Goal: Task Accomplishment & Management: Use online tool/utility

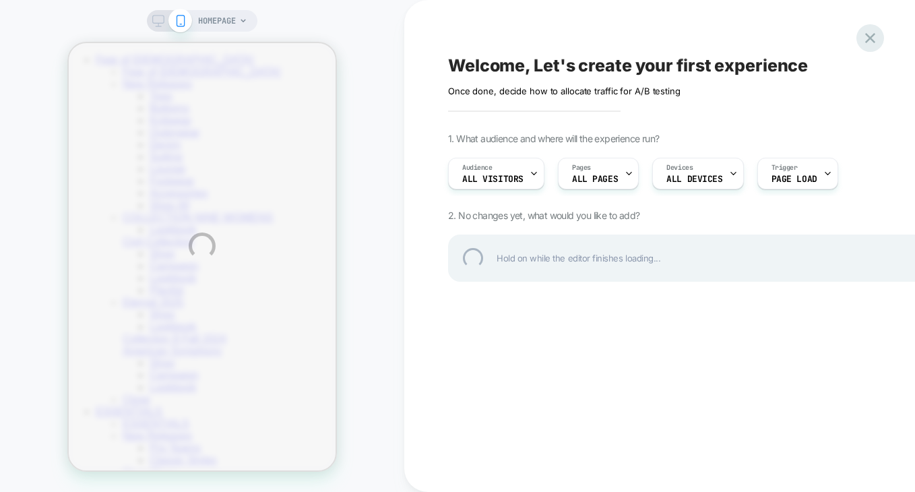
click at [877, 42] on div at bounding box center [871, 38] width 28 height 28
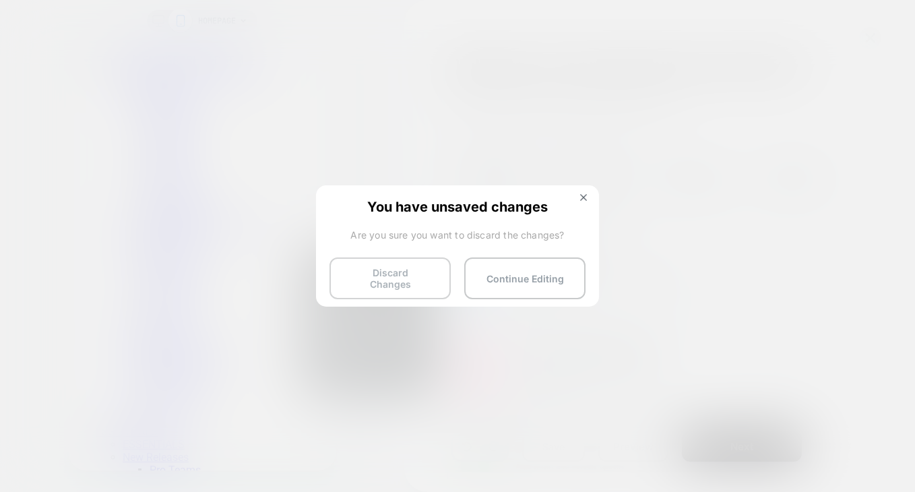
click at [401, 269] on button "Discard Changes" at bounding box center [390, 278] width 121 height 42
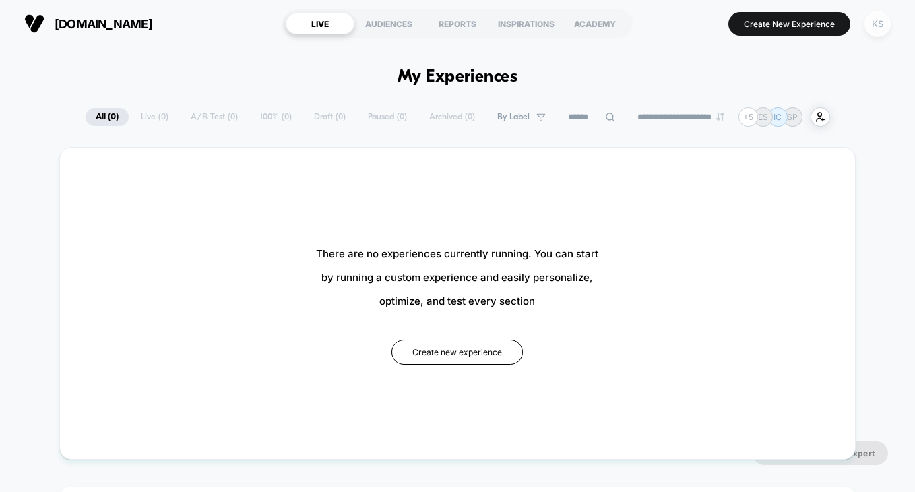
click at [880, 31] on div "KS" at bounding box center [878, 24] width 26 height 26
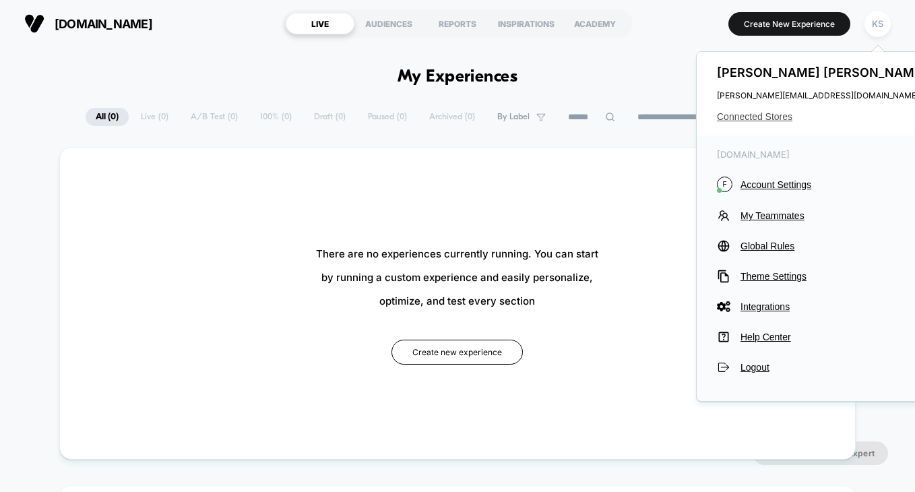
click at [769, 115] on span "Connected Stores" at bounding box center [823, 116] width 213 height 11
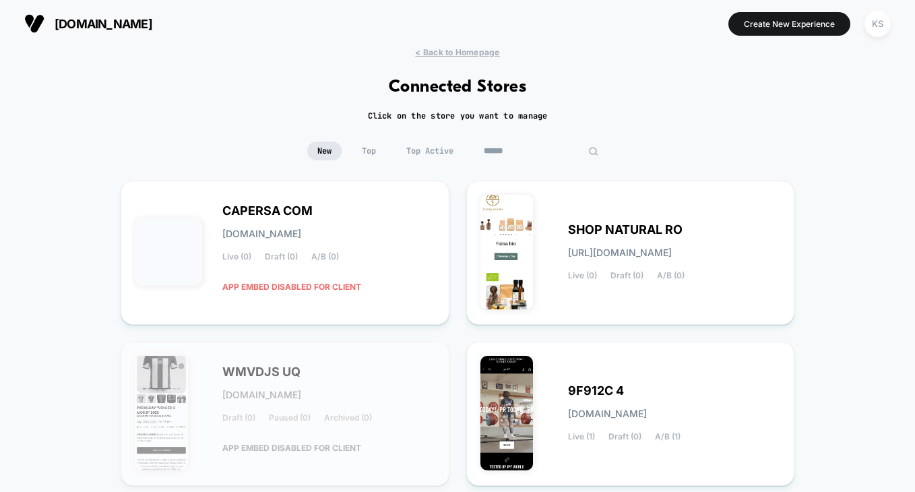
click at [529, 144] on input at bounding box center [541, 151] width 135 height 19
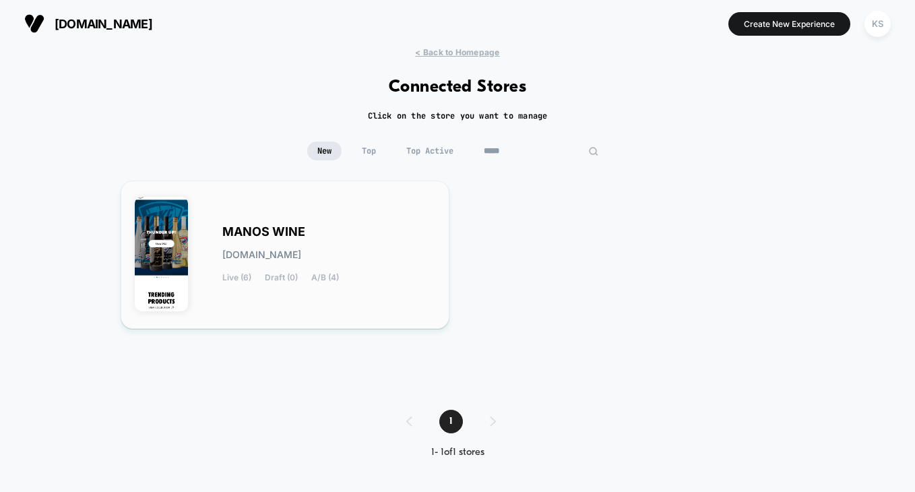
type input "*****"
click at [309, 214] on div "MANOS WINE [DOMAIN_NAME] Live (6) Draft (0) A/B (4)" at bounding box center [285, 255] width 301 height 120
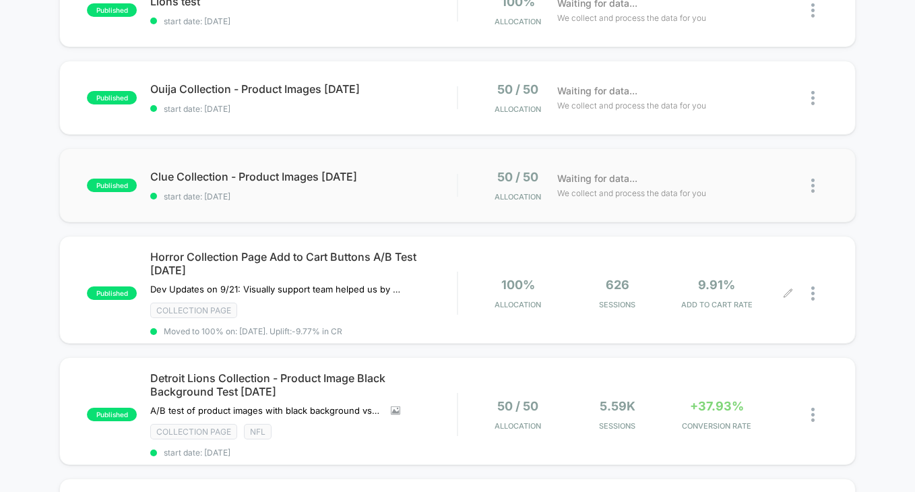
scroll to position [186, 0]
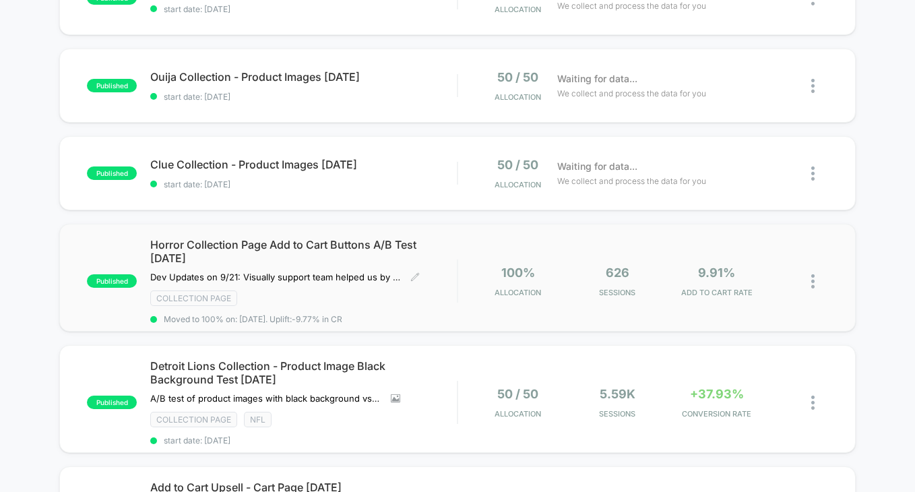
click at [292, 245] on span "Horror Collection Page Add to Cart Buttons A/B Test [DATE]" at bounding box center [303, 251] width 307 height 27
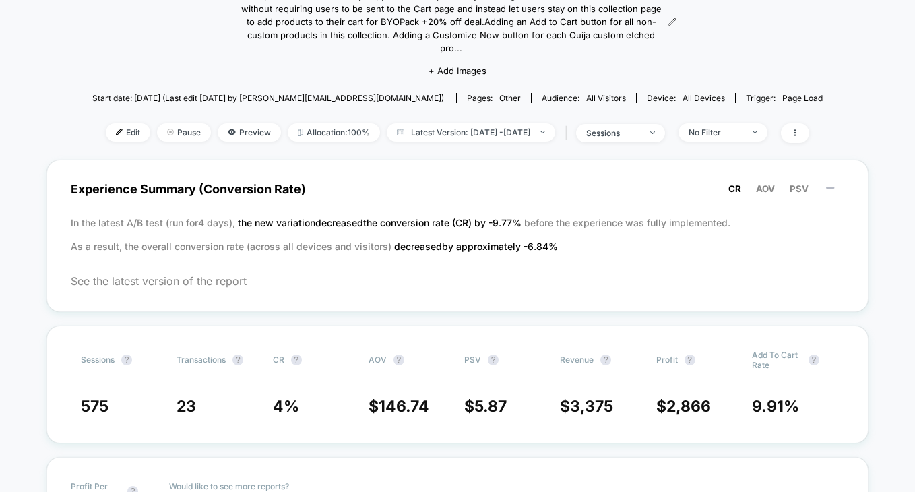
scroll to position [193, 0]
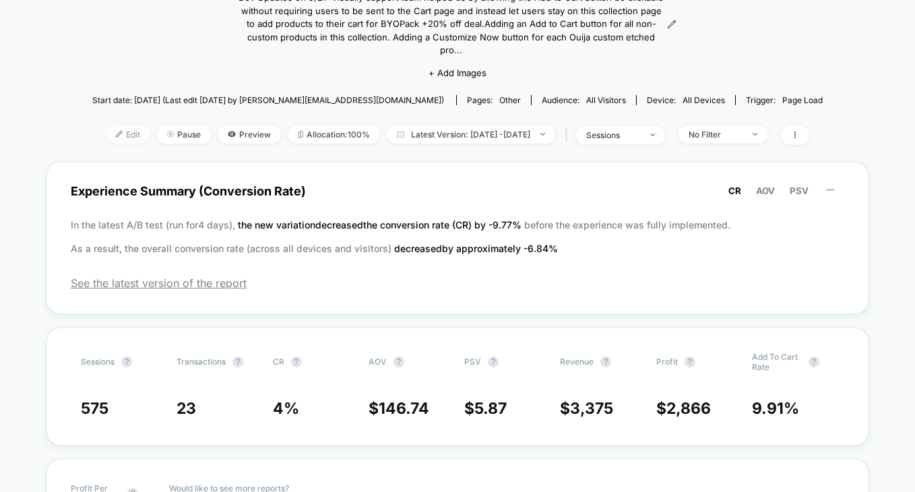
click at [106, 125] on span "Edit" at bounding box center [128, 134] width 44 height 18
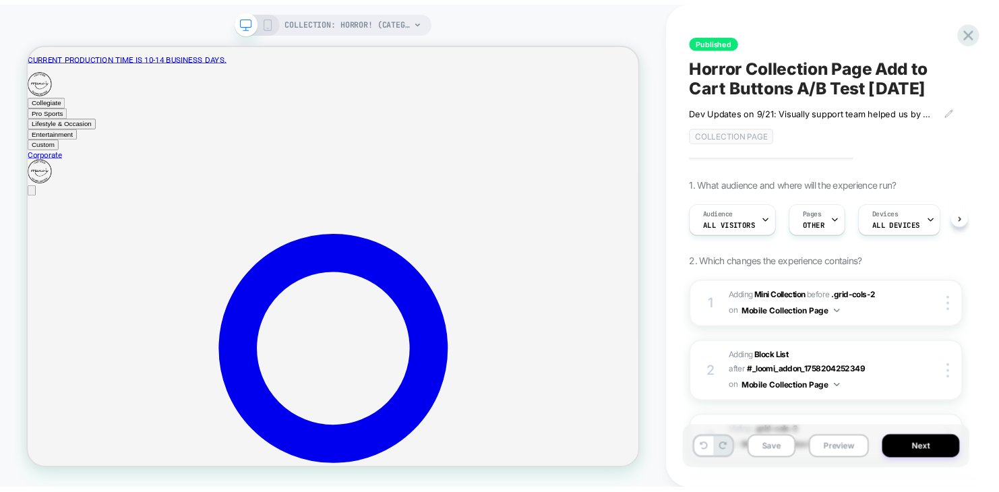
scroll to position [0, 1]
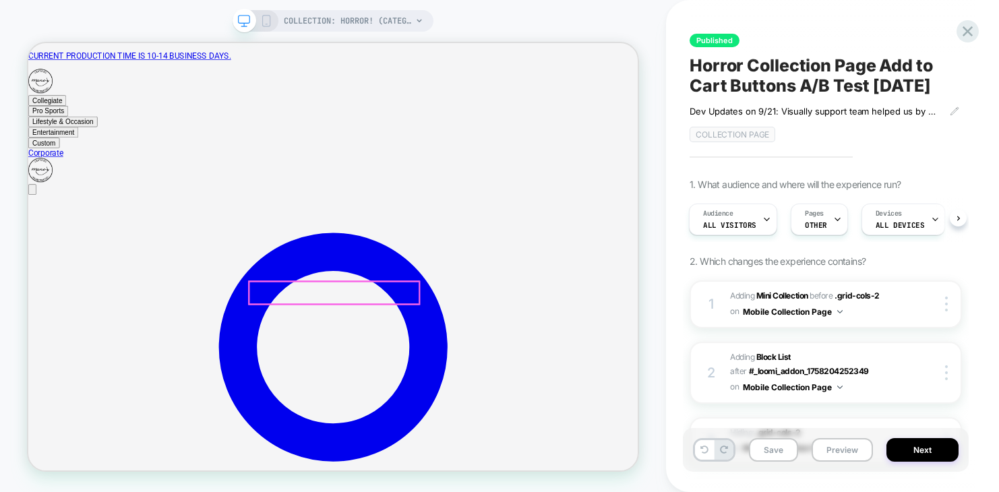
click at [915, 27] on icon at bounding box center [967, 31] width 18 height 18
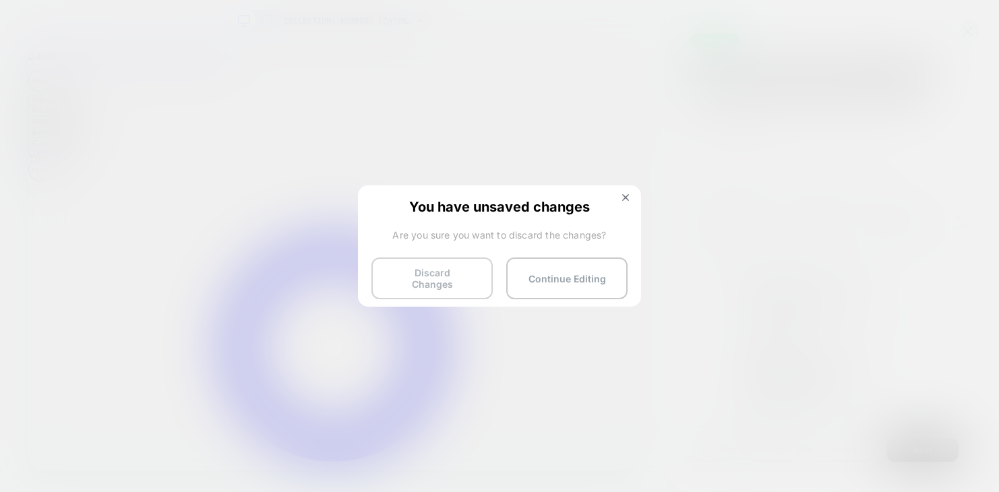
click at [435, 278] on button "Discard Changes" at bounding box center [431, 278] width 121 height 42
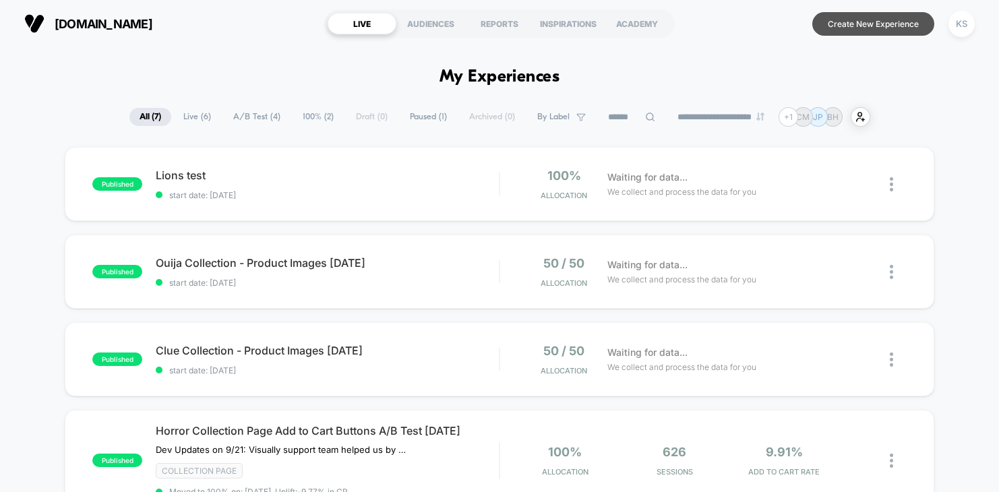
click at [853, 20] on button "Create New Experience" at bounding box center [873, 24] width 122 height 24
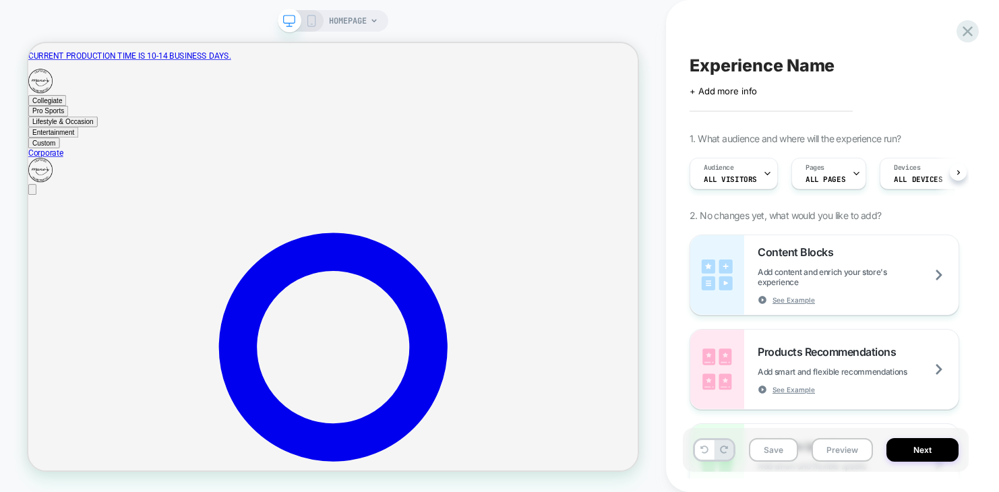
scroll to position [0, 1]
click at [313, 26] on rect at bounding box center [311, 21] width 7 height 11
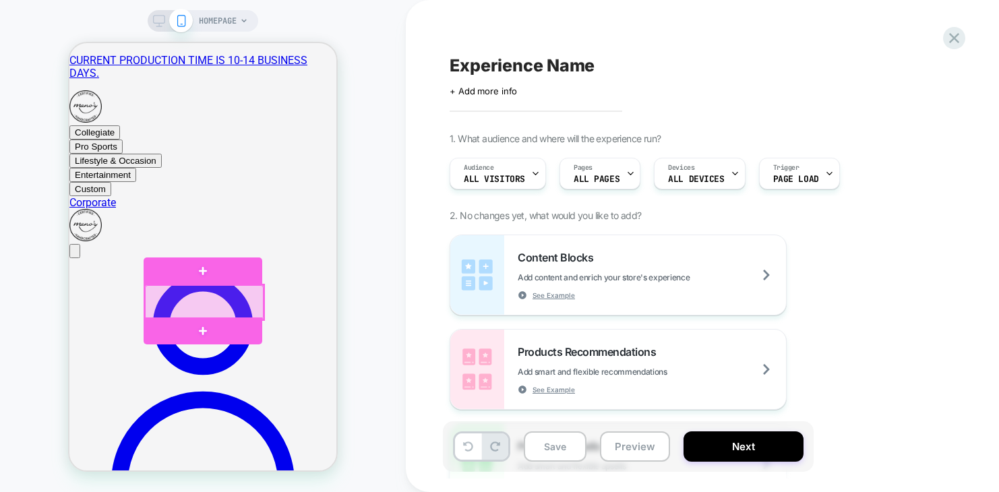
click at [220, 299] on div at bounding box center [204, 302] width 118 height 34
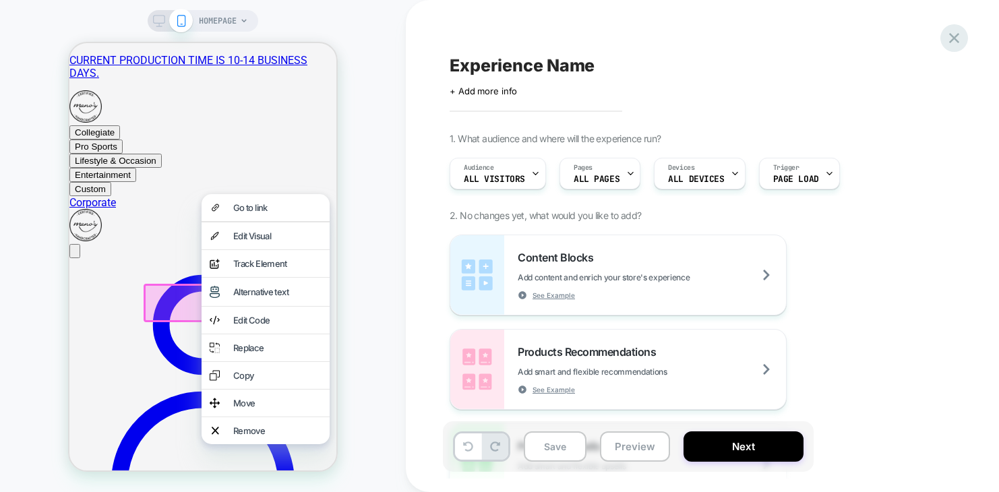
click at [915, 39] on icon at bounding box center [954, 38] width 10 height 10
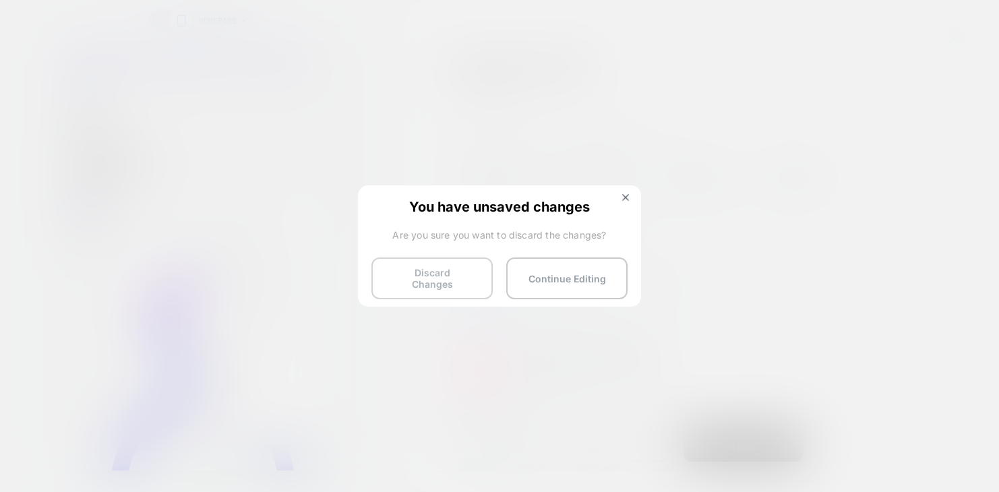
click at [459, 278] on button "Discard Changes" at bounding box center [431, 278] width 121 height 42
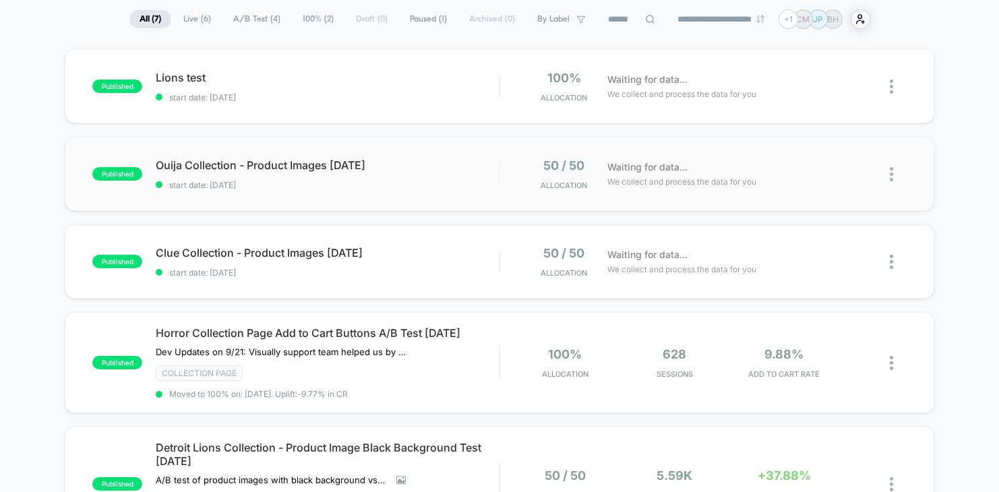
scroll to position [142, 0]
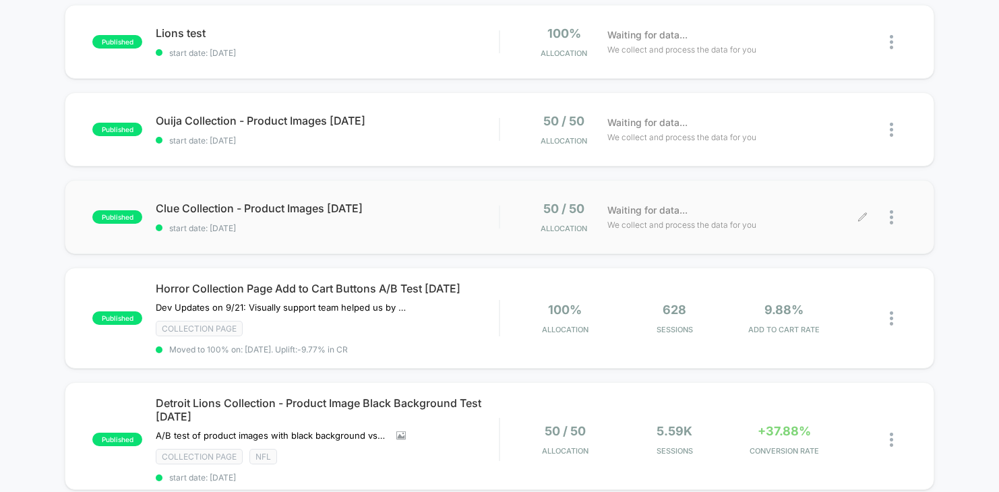
click at [893, 218] on div at bounding box center [898, 218] width 17 height 32
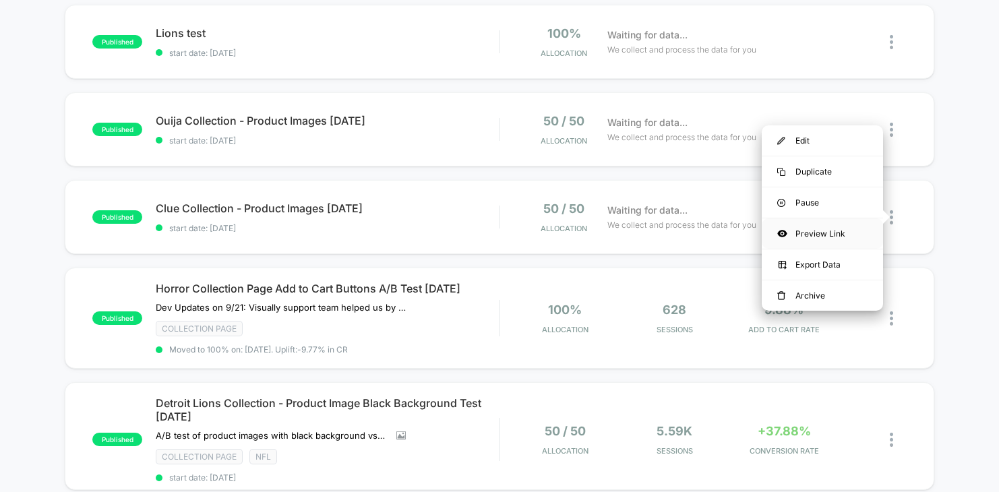
click at [832, 235] on div "Preview Link" at bounding box center [822, 233] width 121 height 30
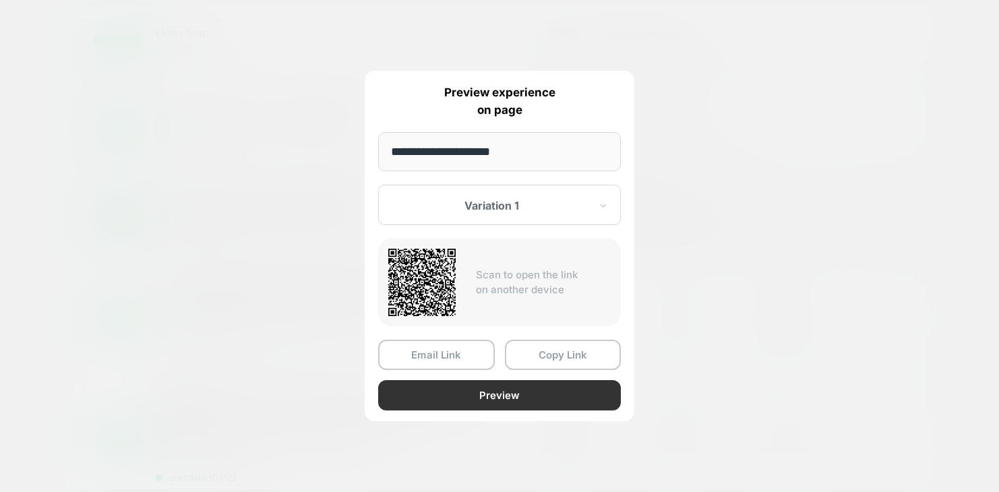
click at [468, 393] on button "Preview" at bounding box center [499, 395] width 243 height 30
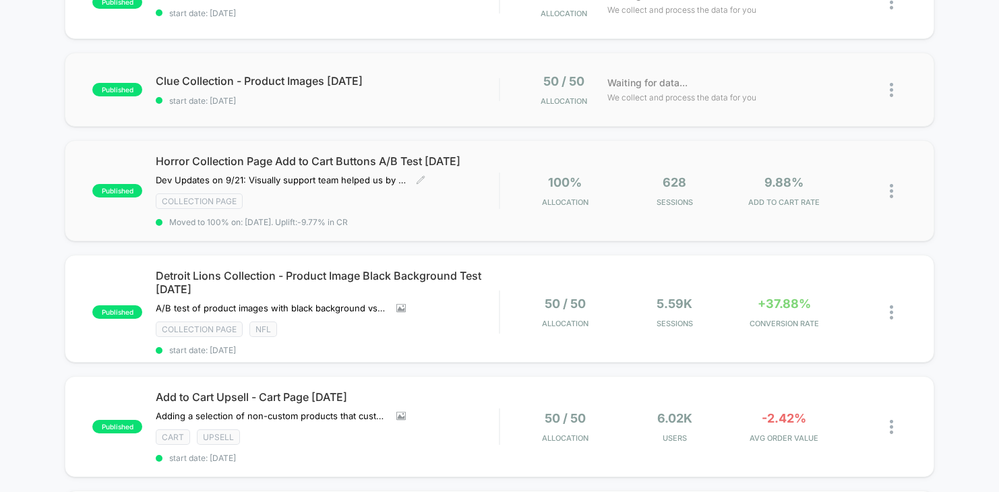
scroll to position [275, 0]
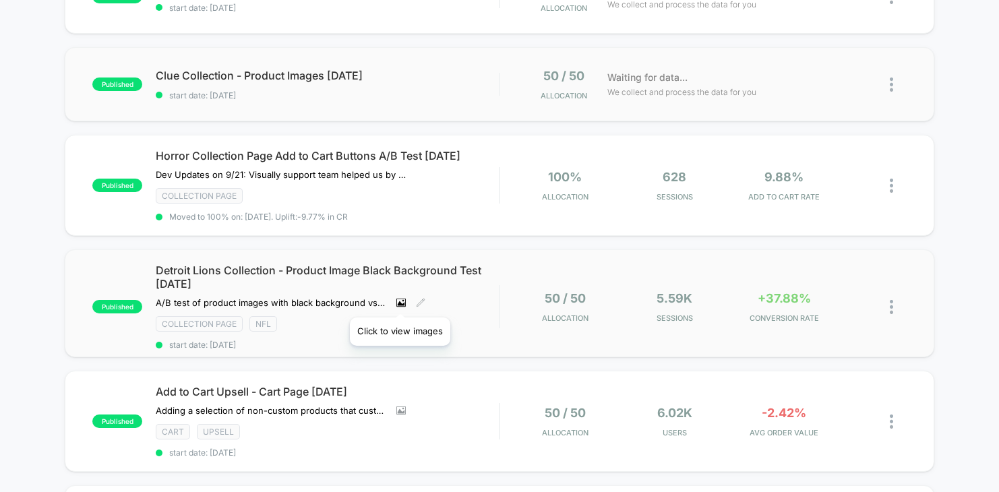
click at [400, 301] on icon at bounding box center [401, 303] width 7 height 5
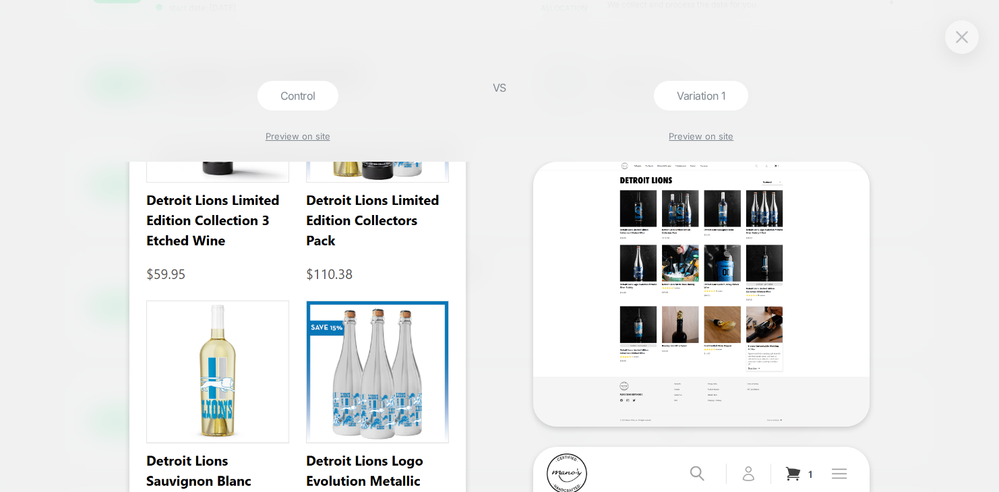
scroll to position [0, 0]
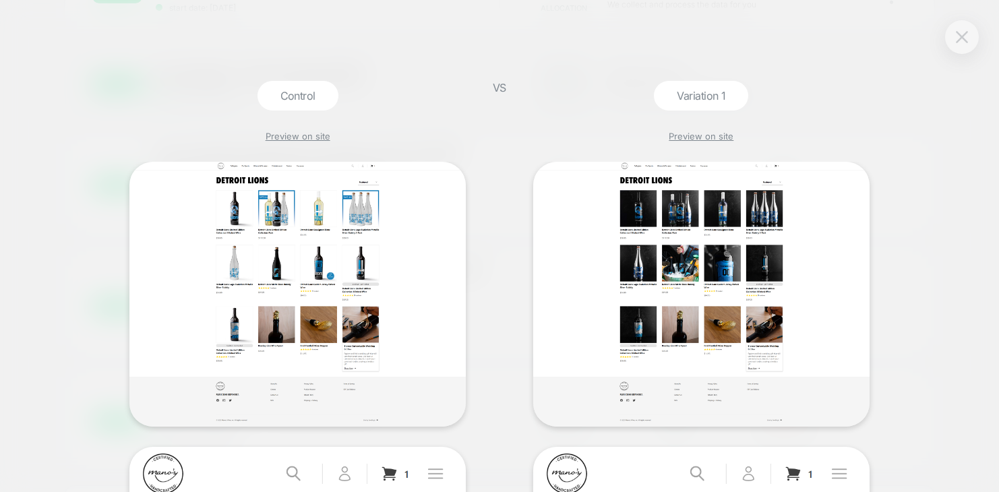
click at [915, 34] on img at bounding box center [962, 36] width 12 height 11
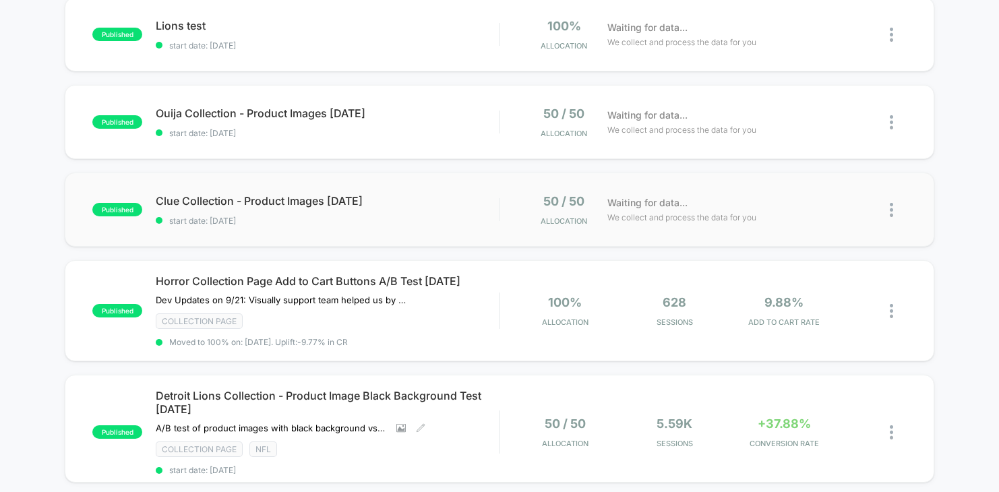
scroll to position [147, 0]
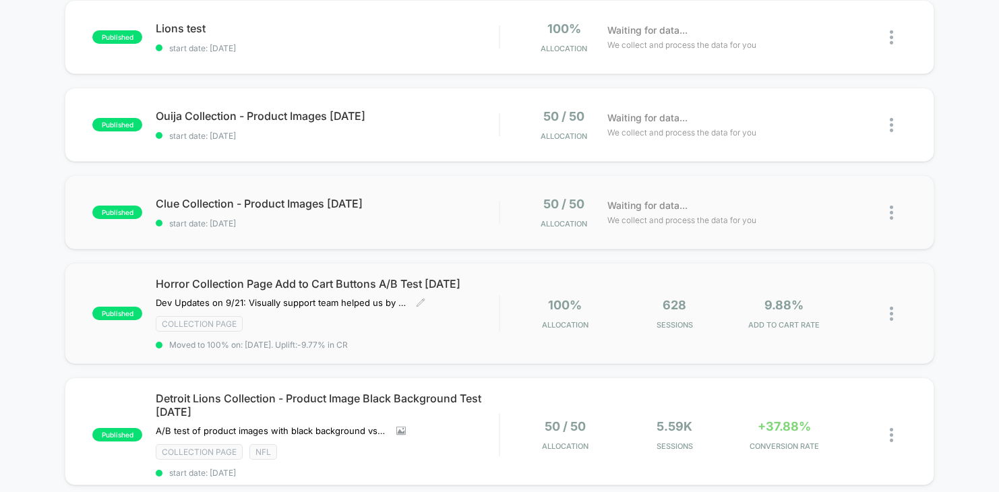
click at [378, 283] on span "Horror Collection Page Add to Cart Buttons A/B Test [DATE]" at bounding box center [327, 283] width 343 height 13
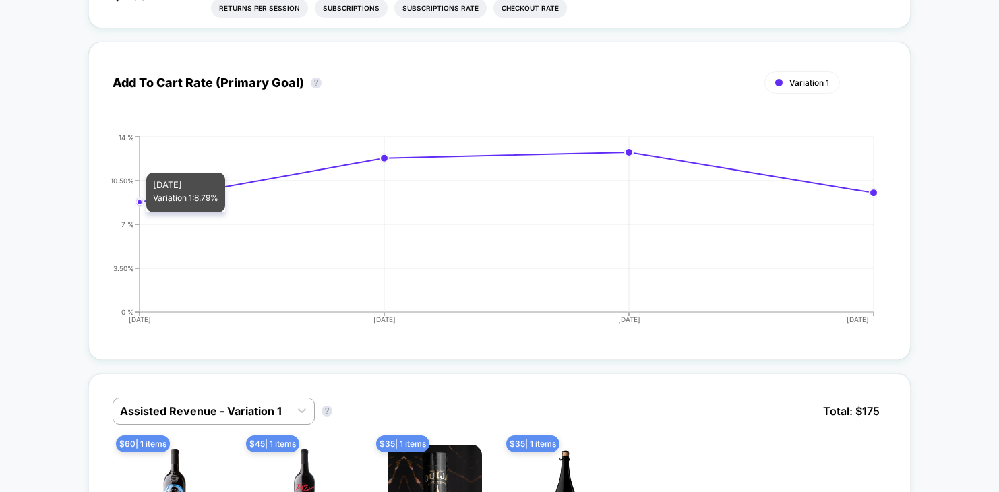
scroll to position [733, 0]
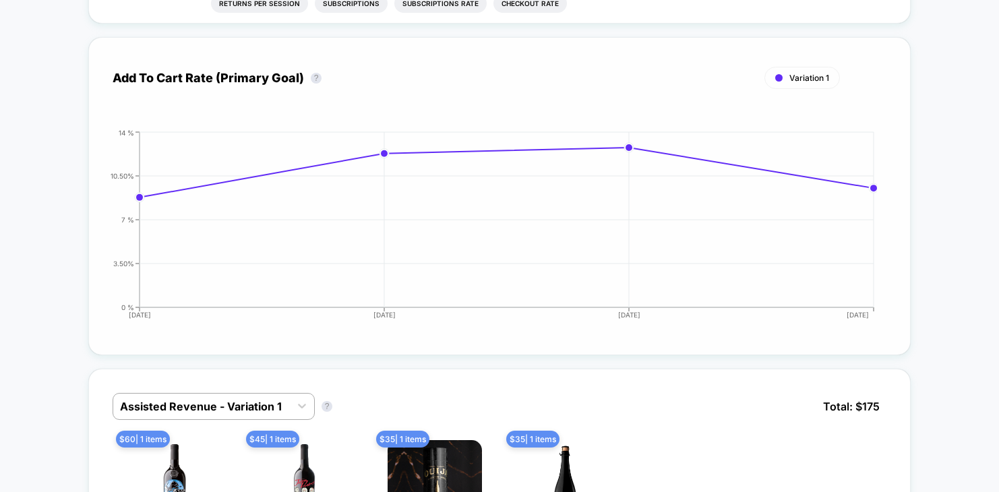
click at [802, 73] on span "Variation 1" at bounding box center [809, 78] width 40 height 10
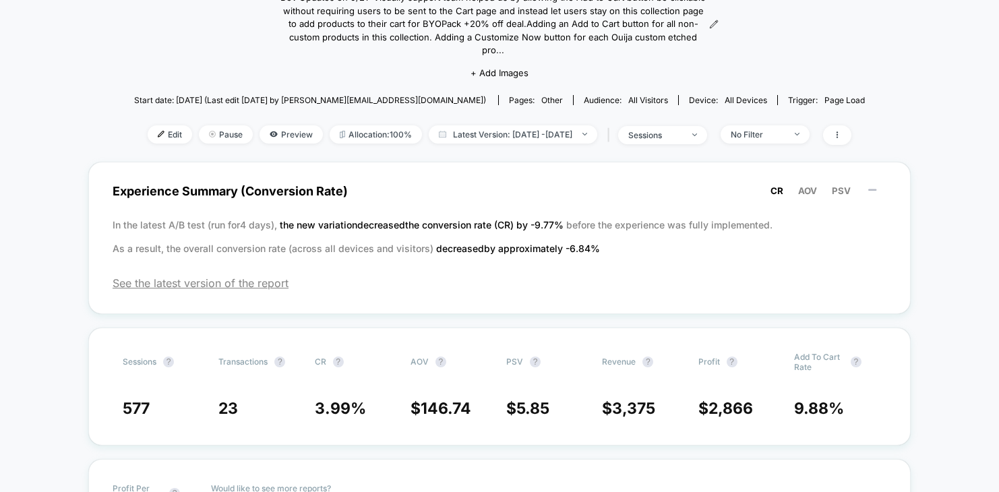
scroll to position [0, 0]
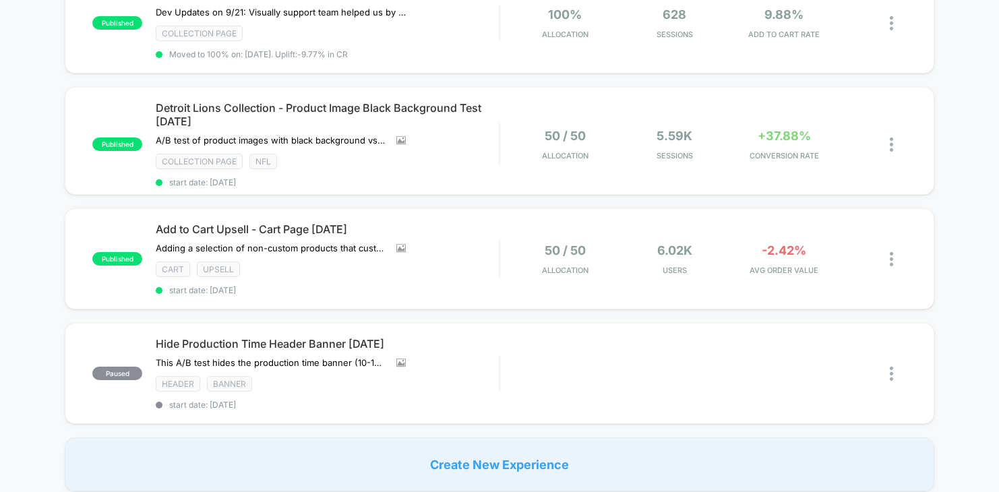
scroll to position [252, 0]
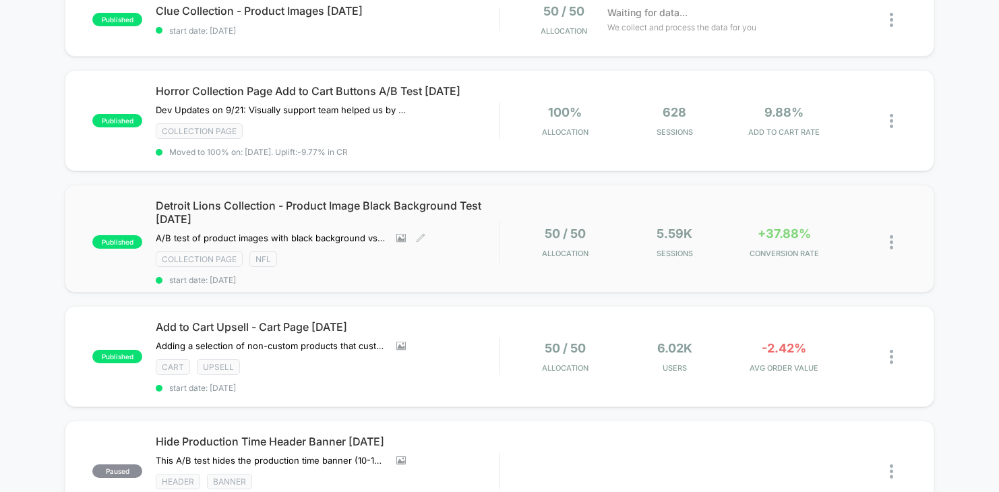
click at [346, 253] on div "Collection Page NFL" at bounding box center [327, 259] width 343 height 16
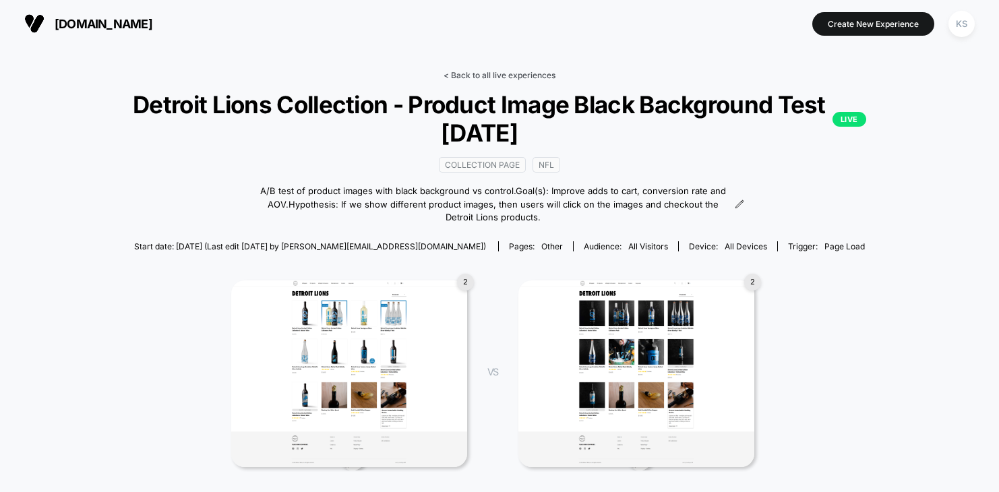
click at [477, 73] on link "< Back to all live experiences" at bounding box center [499, 75] width 112 height 10
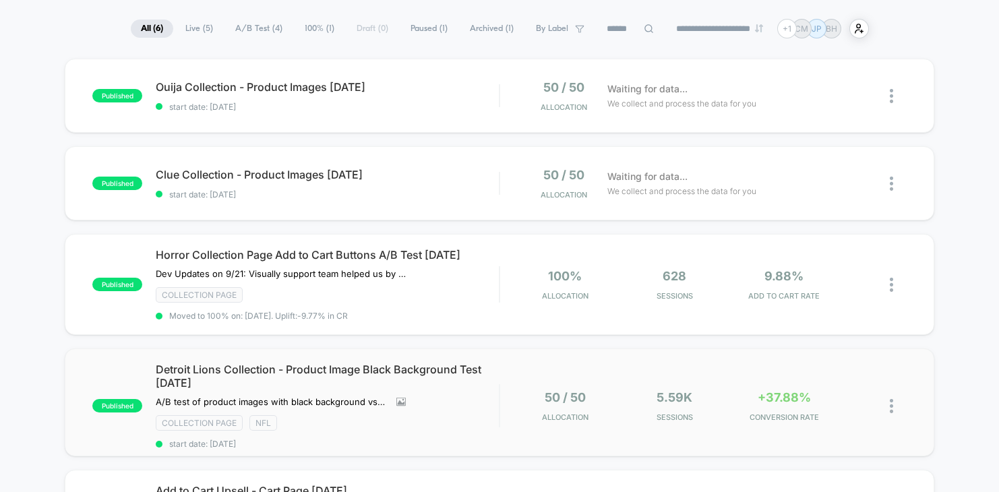
scroll to position [152, 0]
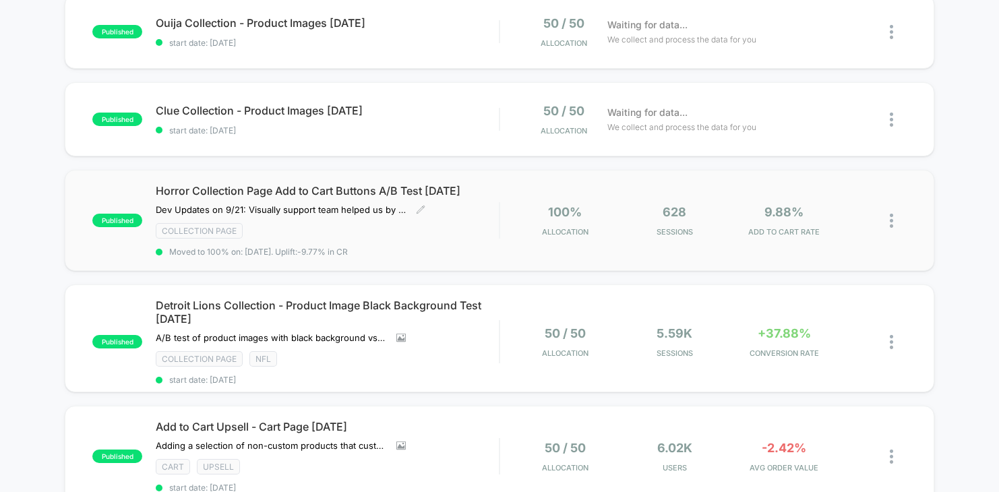
click at [422, 189] on span "Horror Collection Page Add to Cart Buttons A/B Test [DATE]" at bounding box center [327, 190] width 343 height 13
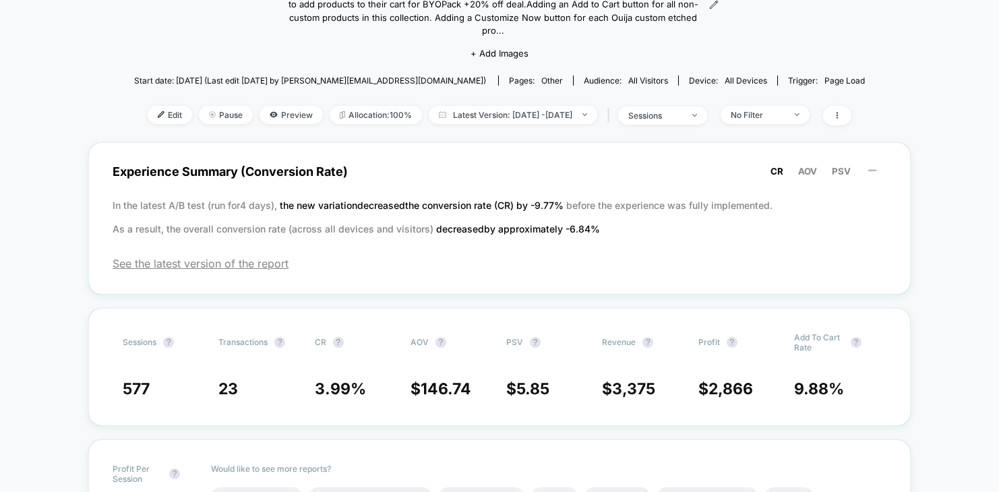
scroll to position [215, 0]
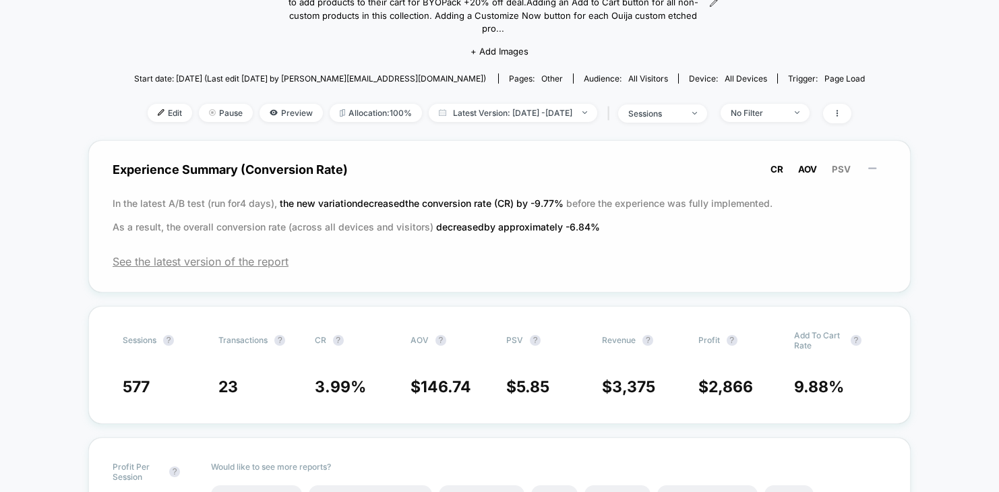
click at [803, 164] on span "AOV" at bounding box center [807, 169] width 19 height 11
click at [846, 164] on span "PSV" at bounding box center [841, 169] width 19 height 11
click at [778, 164] on span "CR" at bounding box center [776, 169] width 13 height 11
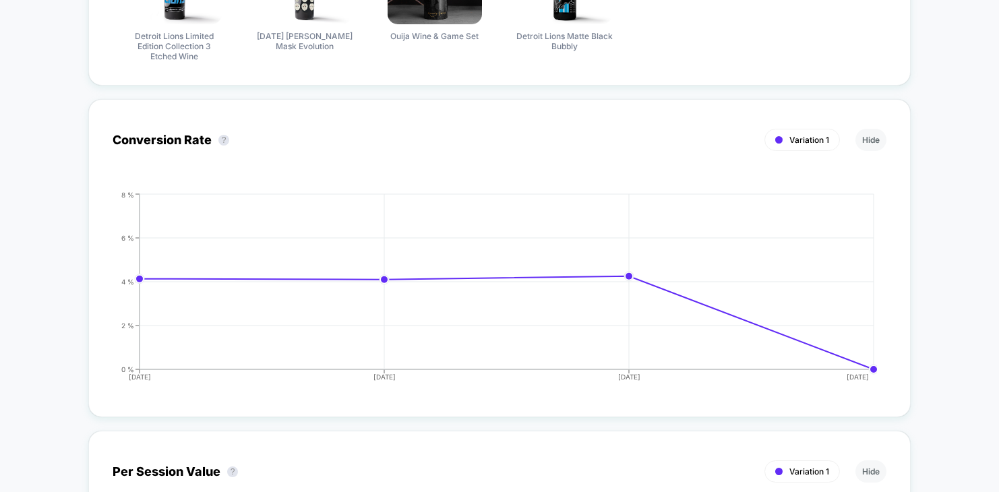
scroll to position [1245, 0]
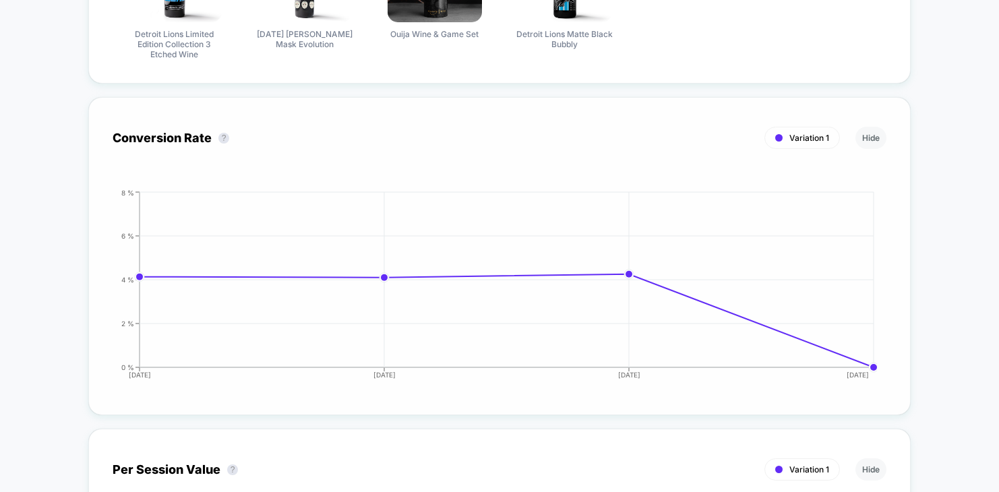
click at [811, 133] on span "Variation 1" at bounding box center [809, 138] width 40 height 10
click at [796, 133] on span "Variation 1" at bounding box center [809, 138] width 40 height 10
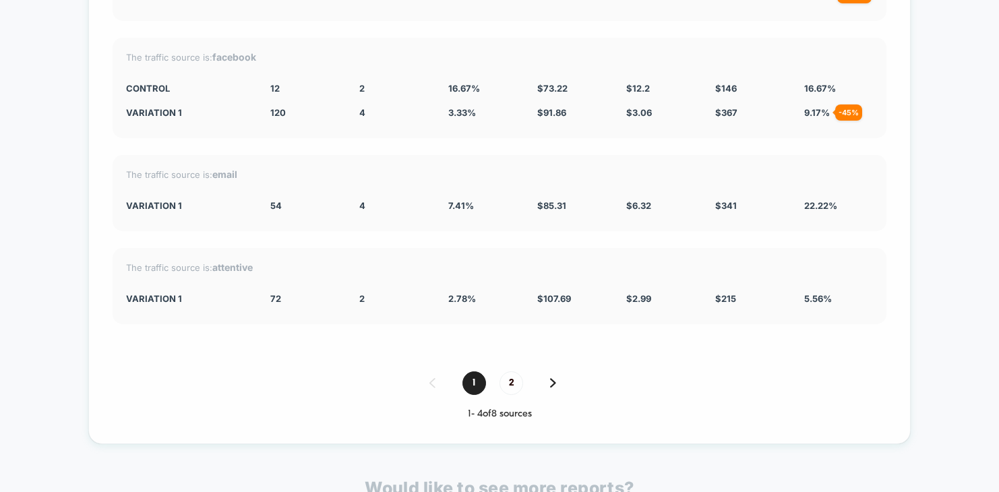
scroll to position [4210, 0]
click at [510, 369] on span "2" at bounding box center [511, 381] width 24 height 24
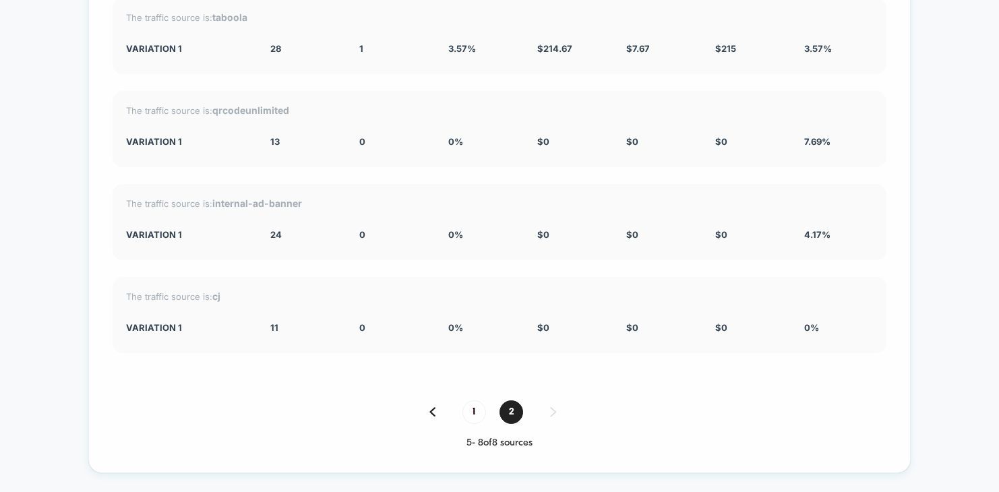
scroll to position [4140, 0]
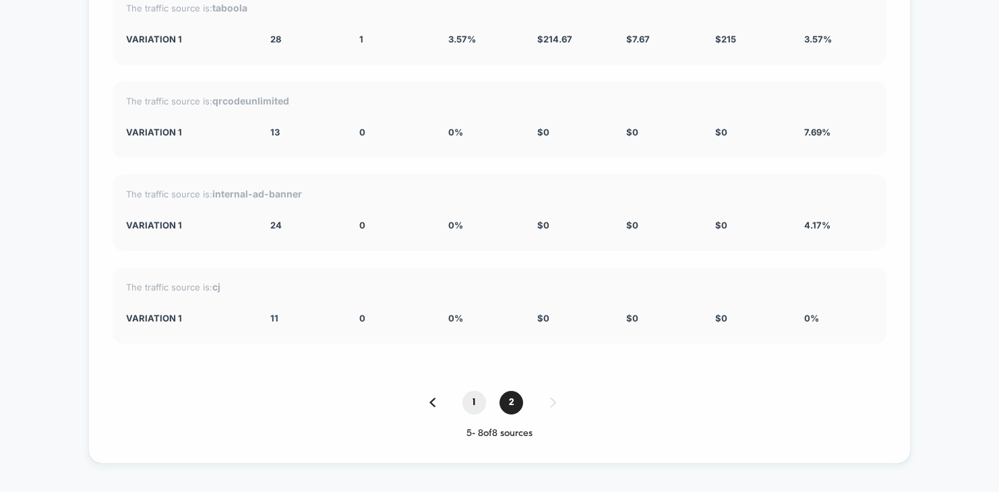
click at [474, 391] on span "1" at bounding box center [474, 403] width 24 height 24
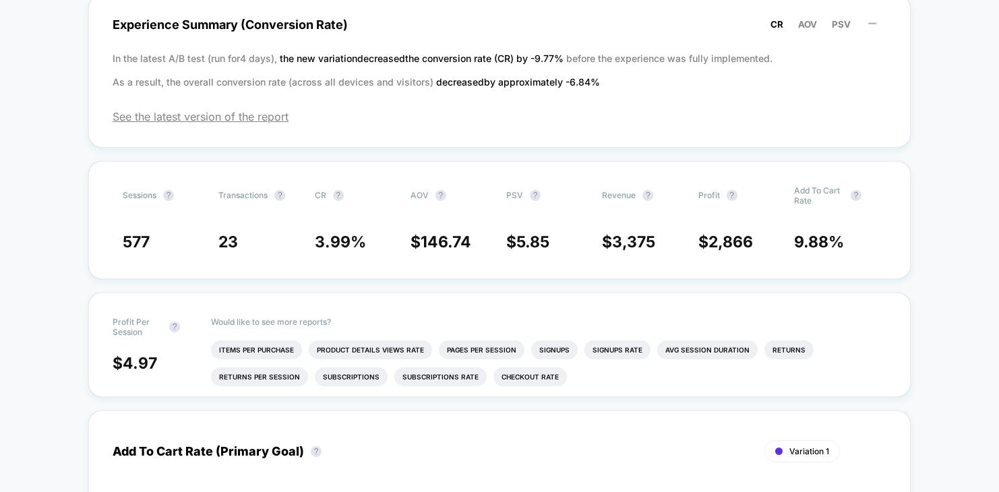
scroll to position [0, 0]
